Goal: Task Accomplishment & Management: Manage account settings

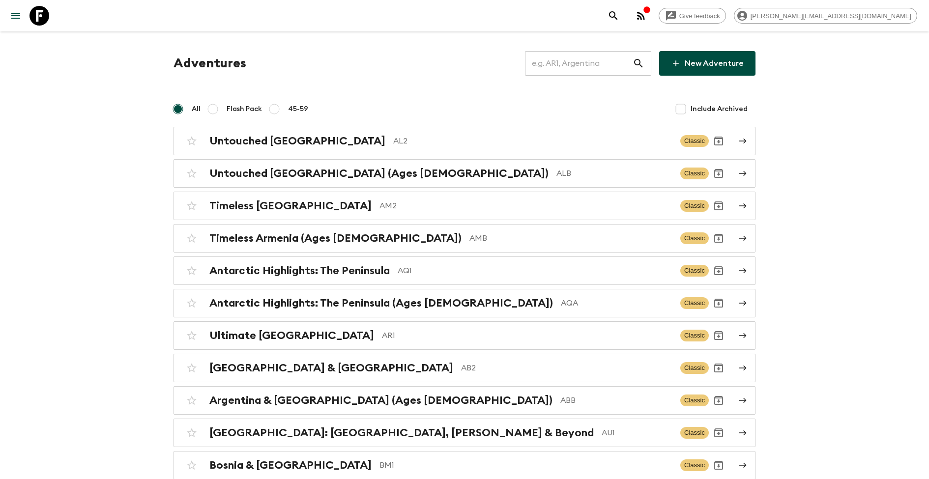
click at [592, 70] on input "text" at bounding box center [579, 64] width 108 height 28
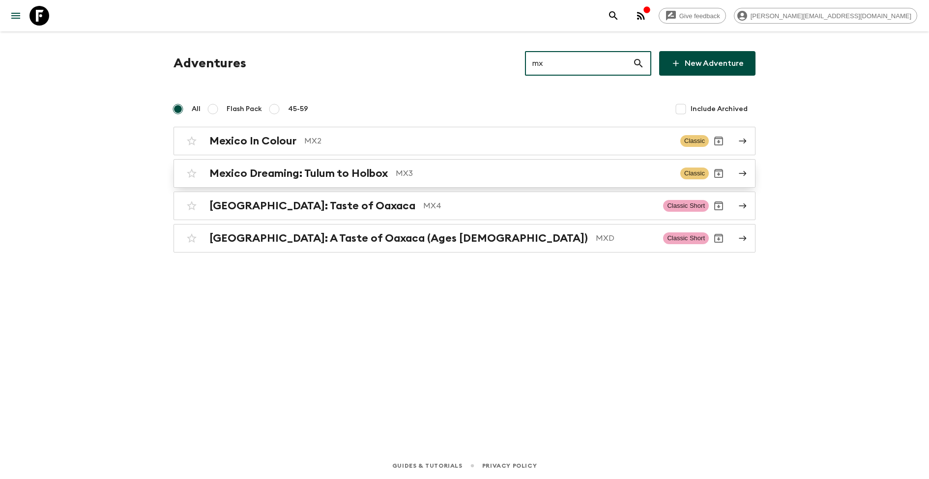
type input "mx"
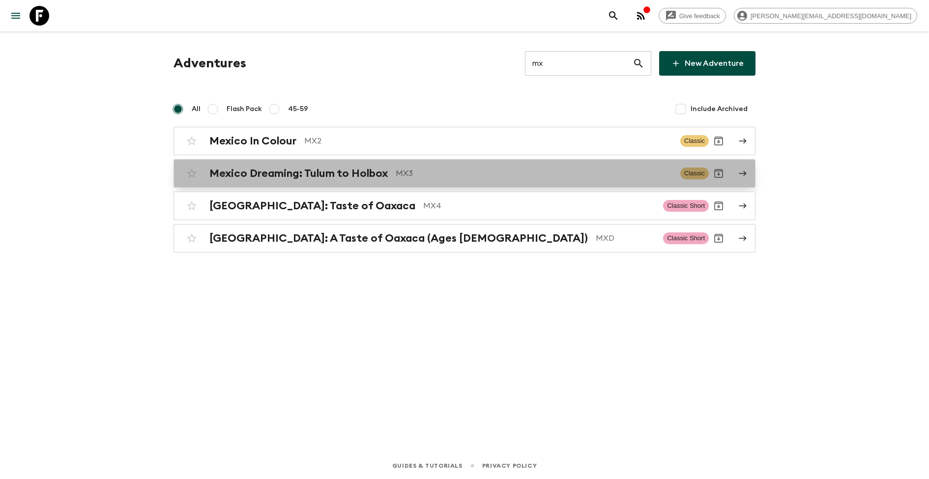
click at [409, 172] on p "MX3" at bounding box center [534, 174] width 277 height 12
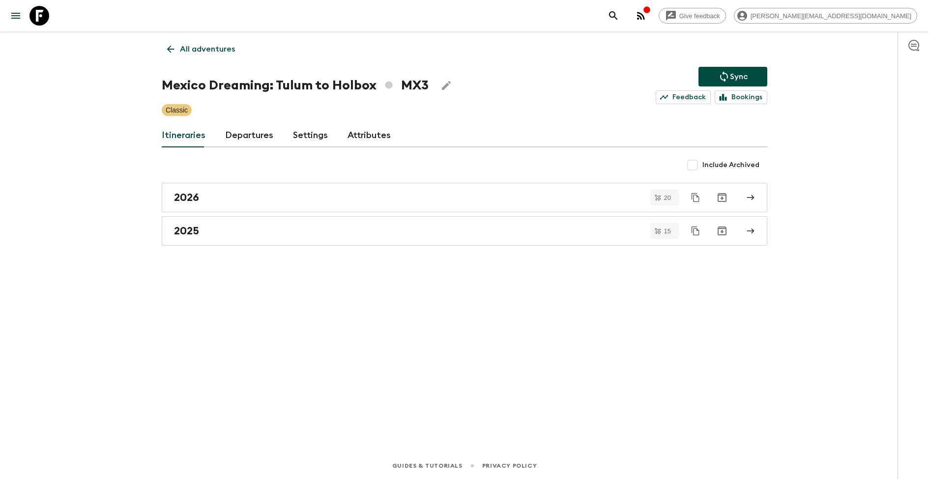
click at [442, 86] on icon "Edit Adventure Title" at bounding box center [446, 85] width 9 height 9
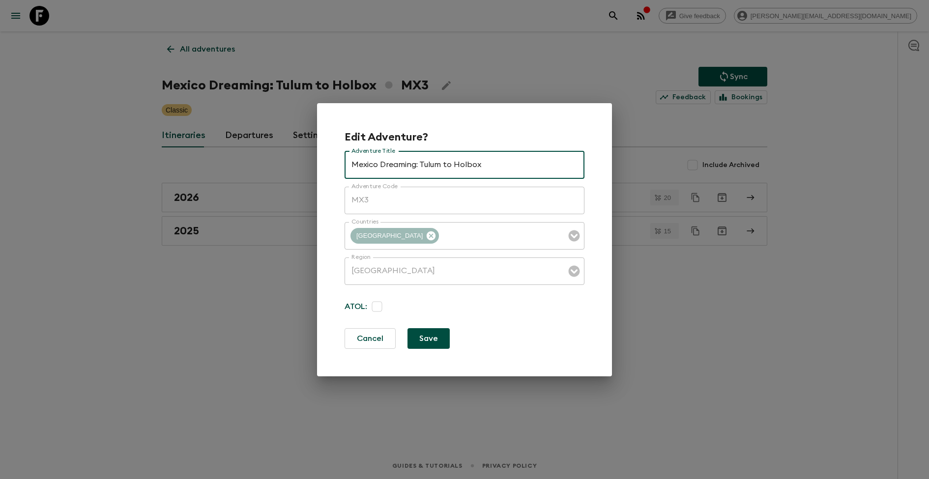
click at [395, 170] on input "Mexico Dreaming: Tulum to Holbox" at bounding box center [465, 165] width 240 height 28
click at [401, 166] on input "Mexico Dreaming: Tulum to Holbox" at bounding box center [465, 165] width 240 height 28
type input "[GEOGRAPHIC_DATA]: Tulum to Holbox"
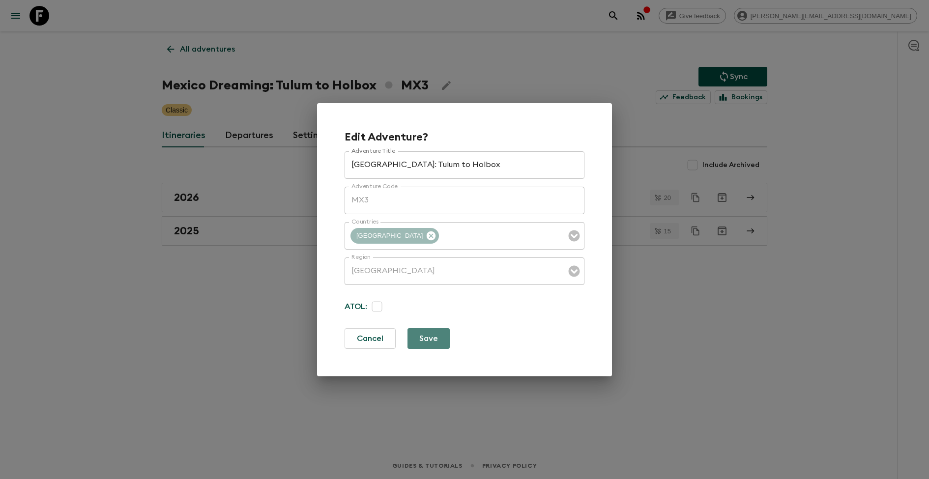
drag, startPoint x: 422, startPoint y: 337, endPoint x: 425, endPoint y: 331, distance: 5.9
click at [422, 336] on button "Save" at bounding box center [428, 338] width 42 height 21
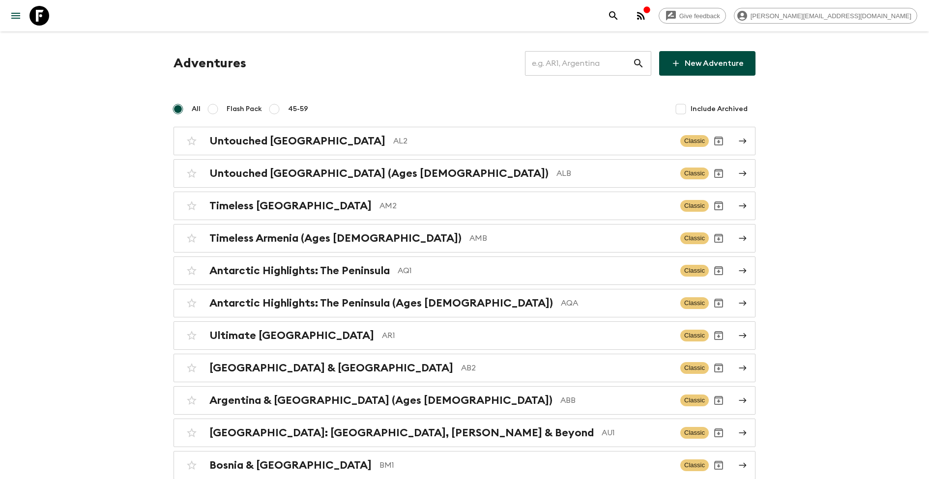
click at [604, 65] on input "text" at bounding box center [579, 64] width 108 height 28
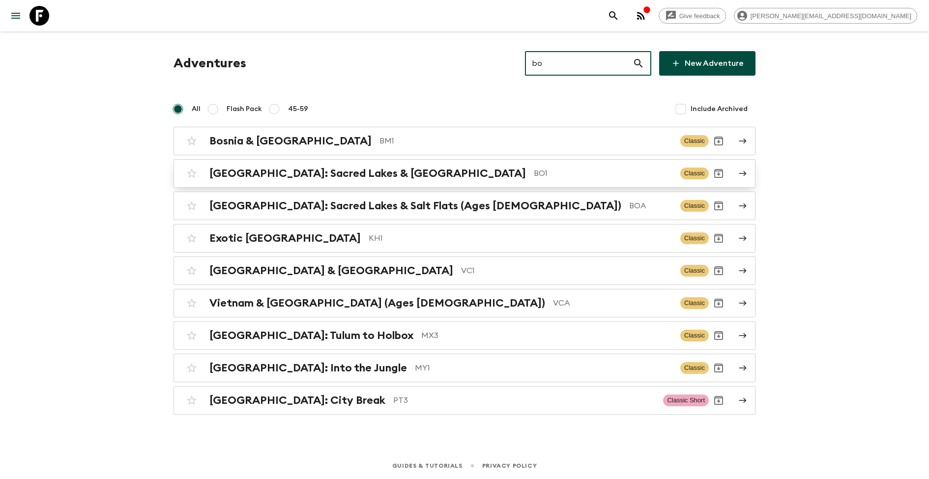
type input "bo"
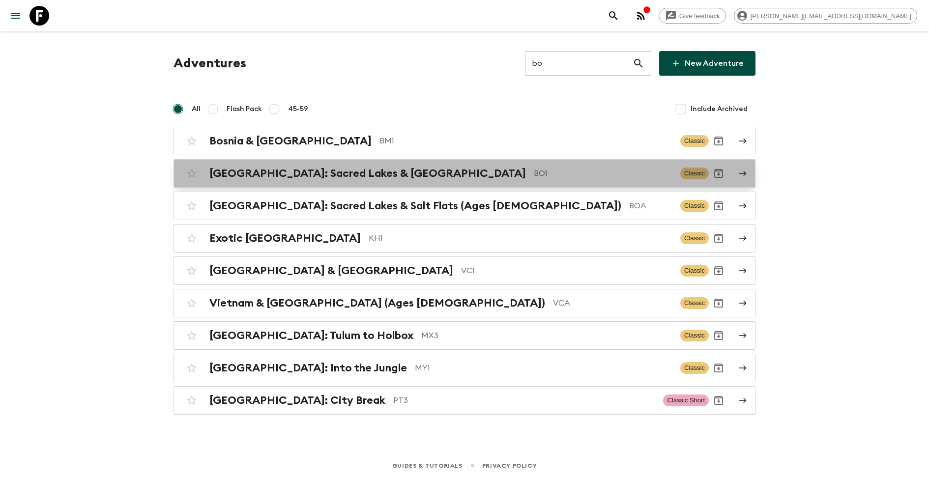
click at [374, 169] on h2 "[GEOGRAPHIC_DATA]: Sacred Lakes & [GEOGRAPHIC_DATA]" at bounding box center [367, 173] width 317 height 13
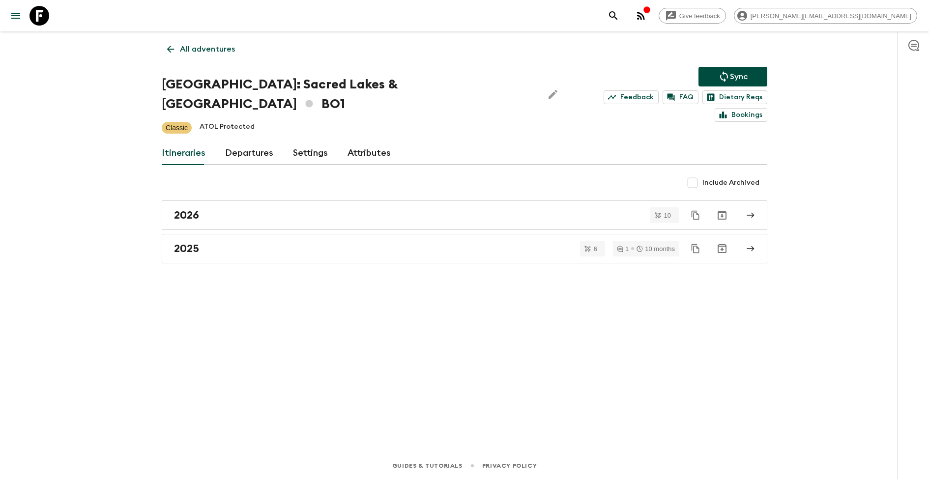
click at [543, 80] on button "Edit Adventure Title" at bounding box center [553, 94] width 20 height 39
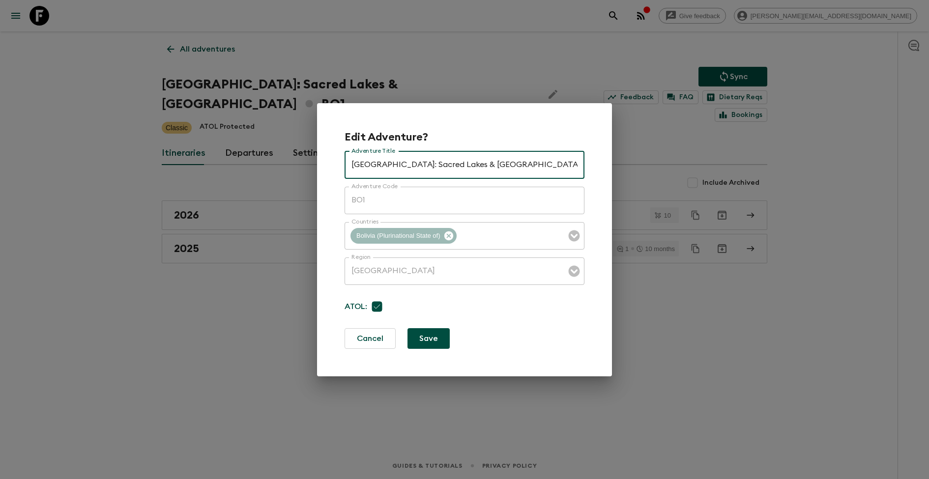
click at [446, 149] on div "Edit Adventure? Adventure Title Bolivia: Sacred Lakes & Salt Flats Adventure Ti…" at bounding box center [465, 240] width 240 height 218
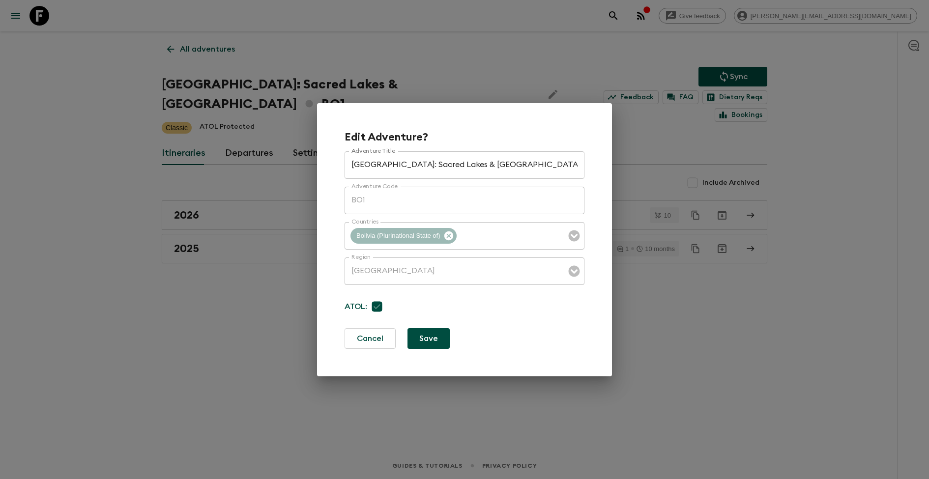
click at [438, 165] on input "[GEOGRAPHIC_DATA]: Sacred Lakes & [GEOGRAPHIC_DATA]" at bounding box center [465, 165] width 240 height 28
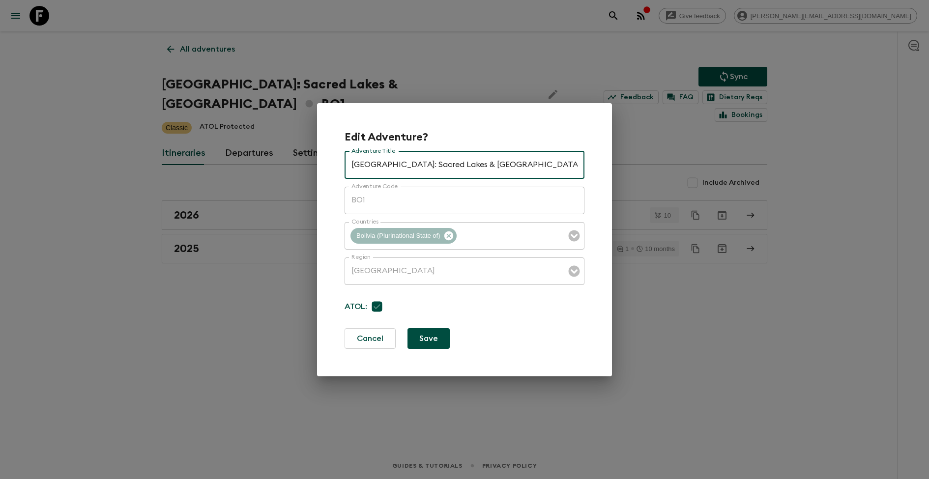
click at [438, 165] on input "[GEOGRAPHIC_DATA]: Sacred Lakes & [GEOGRAPHIC_DATA]" at bounding box center [465, 165] width 240 height 28
paste input "Otherworldly Bolivia"
type input "Otherworldly Bolivia"
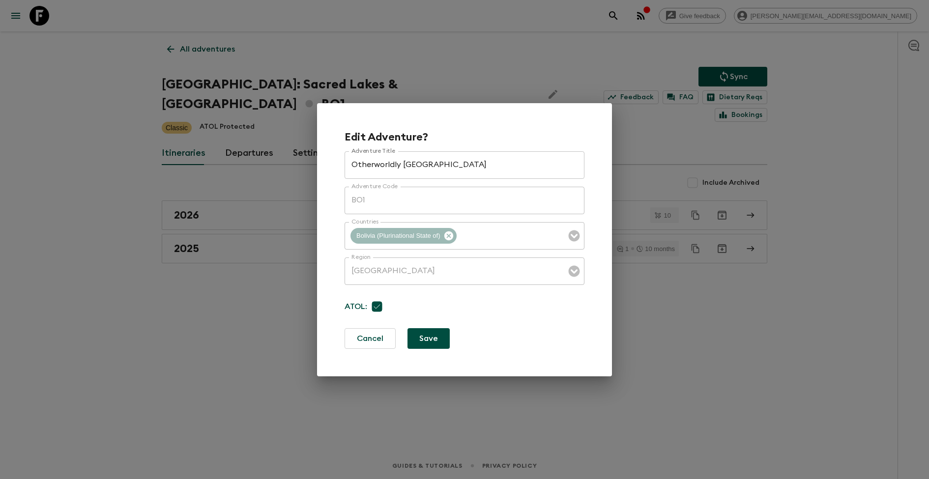
click at [435, 353] on div "Edit Adventure? Adventure Title Otherworldly Bolivia Adventure Title Adventure …" at bounding box center [464, 239] width 295 height 273
click at [429, 334] on button "Save" at bounding box center [428, 338] width 42 height 21
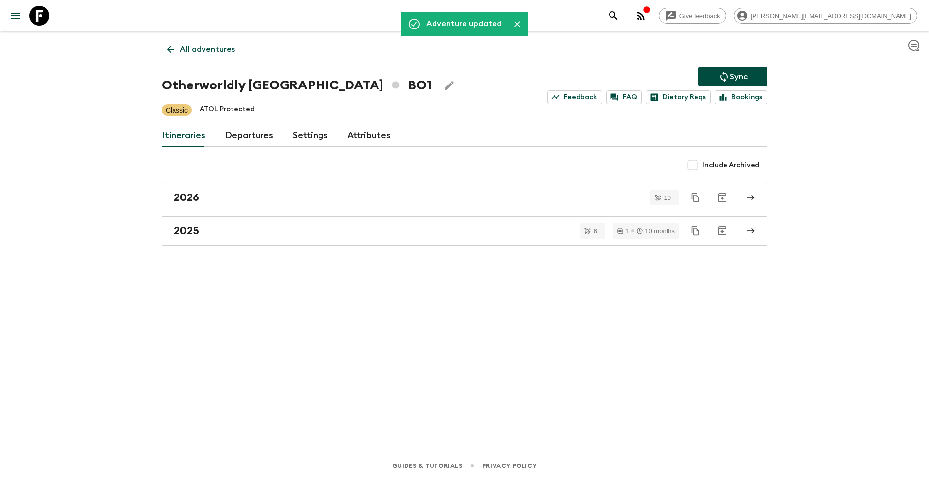
click at [207, 41] on link "All adventures" at bounding box center [201, 49] width 79 height 20
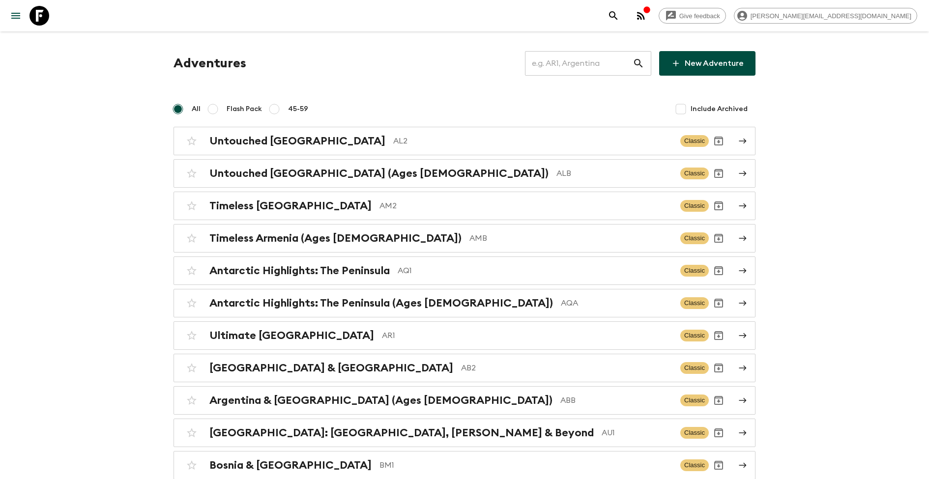
click at [600, 59] on input "text" at bounding box center [579, 64] width 108 height 28
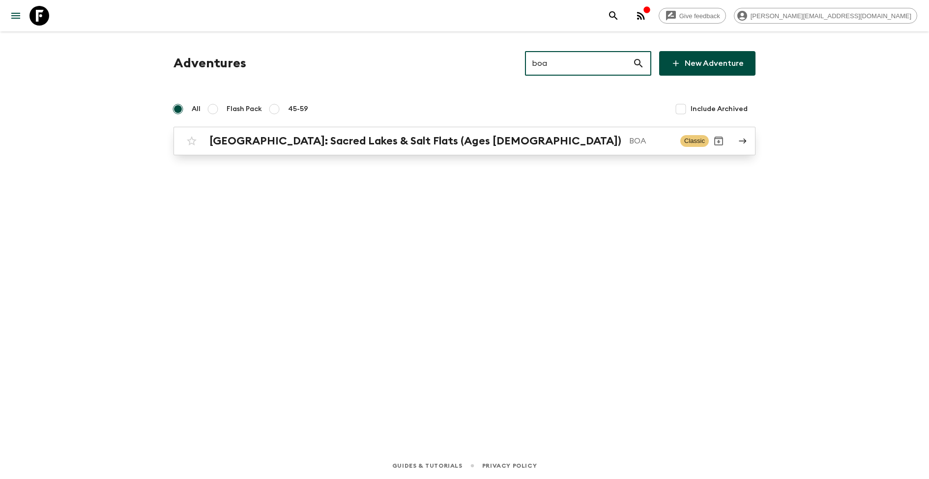
type input "boa"
click at [337, 138] on h2 "[GEOGRAPHIC_DATA]: Sacred Lakes & Salt Flats (Ages [DEMOGRAPHIC_DATA])" at bounding box center [415, 141] width 412 height 13
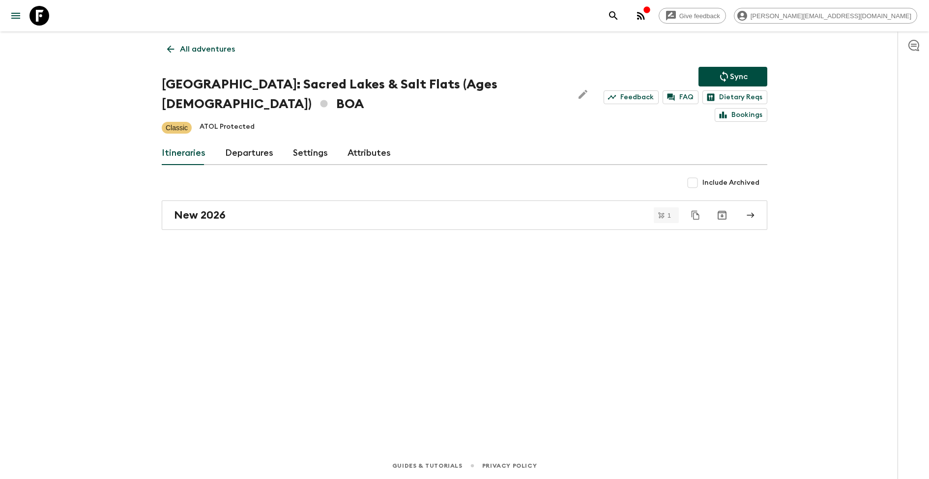
click at [579, 90] on icon "Edit Adventure Title" at bounding box center [583, 94] width 9 height 9
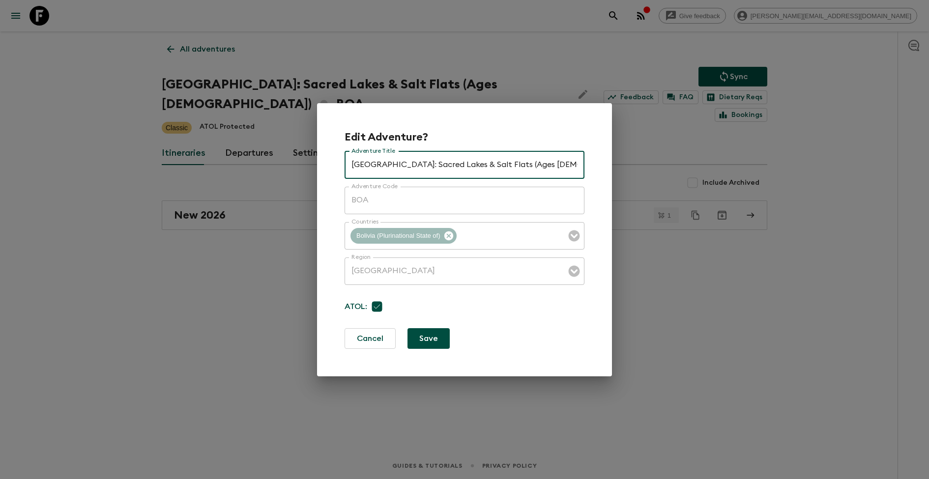
drag, startPoint x: 473, startPoint y: 166, endPoint x: 289, endPoint y: 166, distance: 184.3
click at [290, 166] on div "Edit Adventure? Adventure Title Bolivia: Sacred Lakes & Salt Flats (Ages 45-59)…" at bounding box center [464, 239] width 929 height 479
type input "Otherworldly Bolivia (Ages 45-59)"
click at [433, 335] on button "Save" at bounding box center [428, 338] width 42 height 21
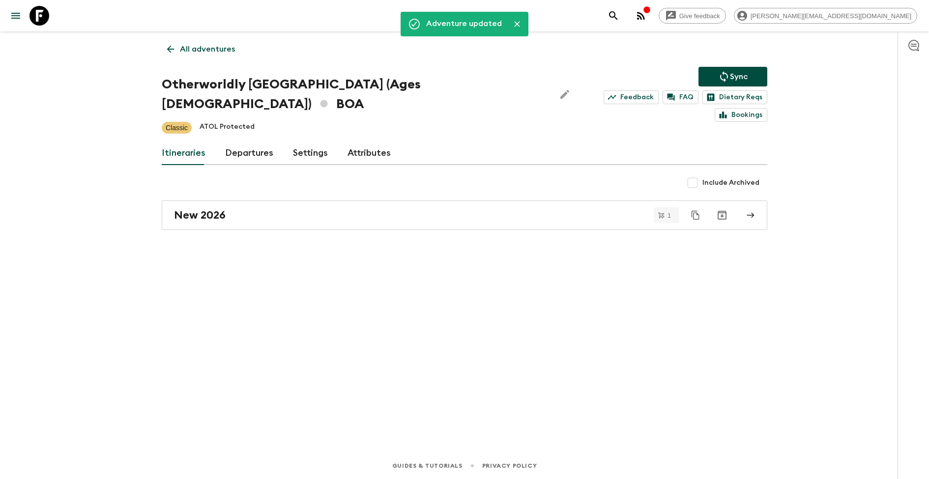
click at [217, 53] on p "All adventures" at bounding box center [207, 49] width 55 height 12
